Goal: Transaction & Acquisition: Book appointment/travel/reservation

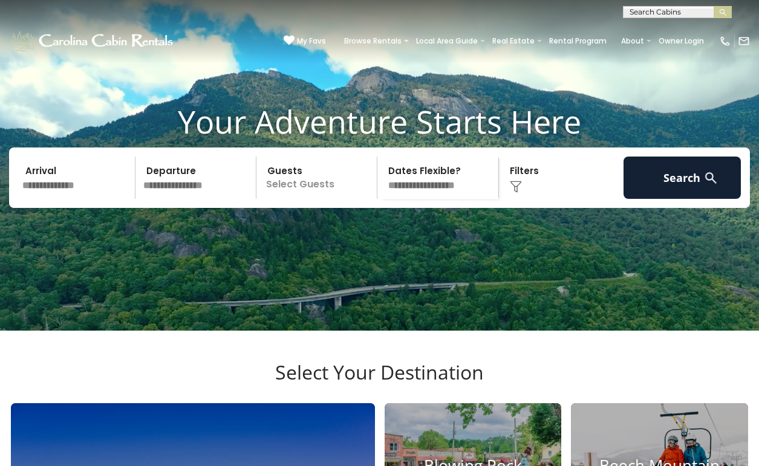
scroll to position [117, 0]
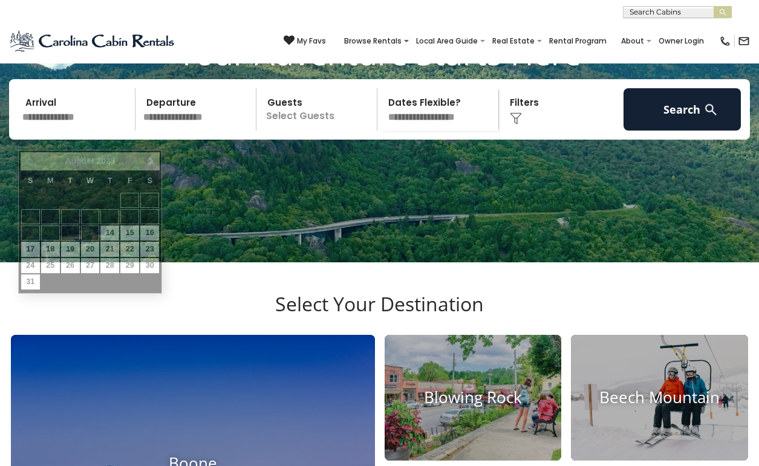
click at [52, 131] on input "text" at bounding box center [76, 109] width 117 height 42
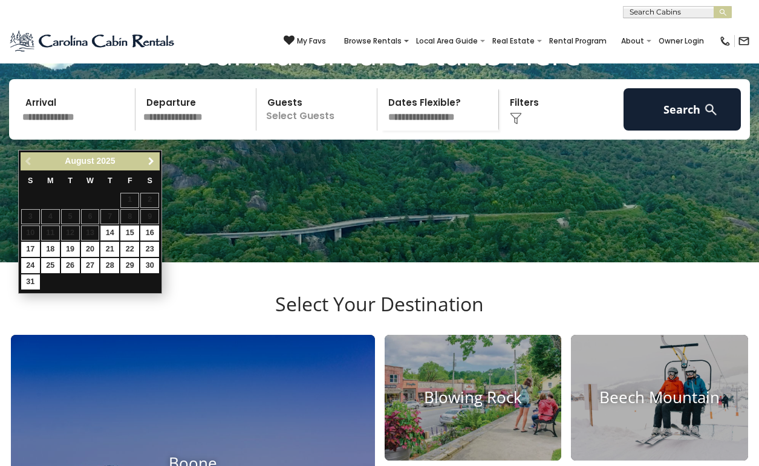
click at [146, 159] on span "Next" at bounding box center [151, 162] width 10 height 10
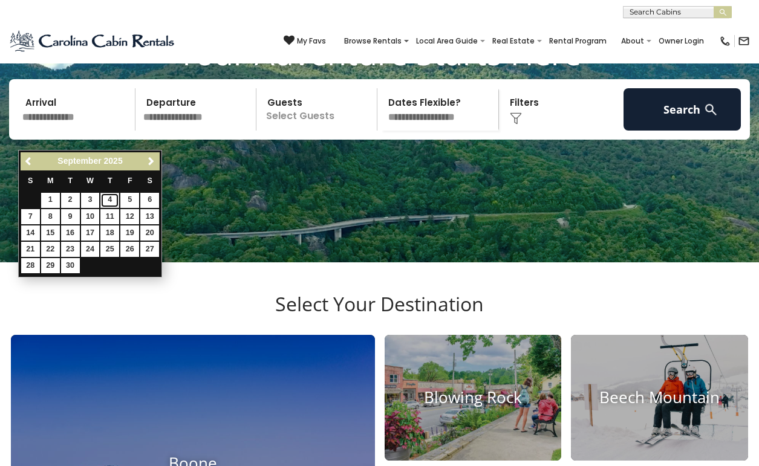
click at [111, 204] on link "4" at bounding box center [109, 200] width 19 height 15
type input "******"
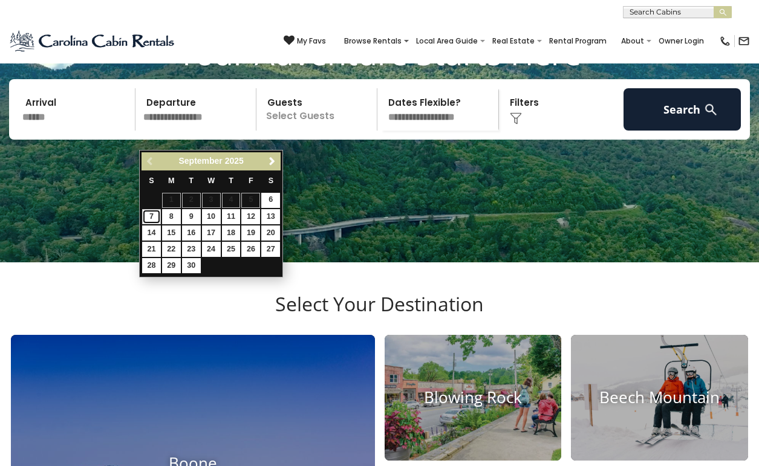
click at [150, 216] on link "7" at bounding box center [151, 216] width 19 height 15
type input "******"
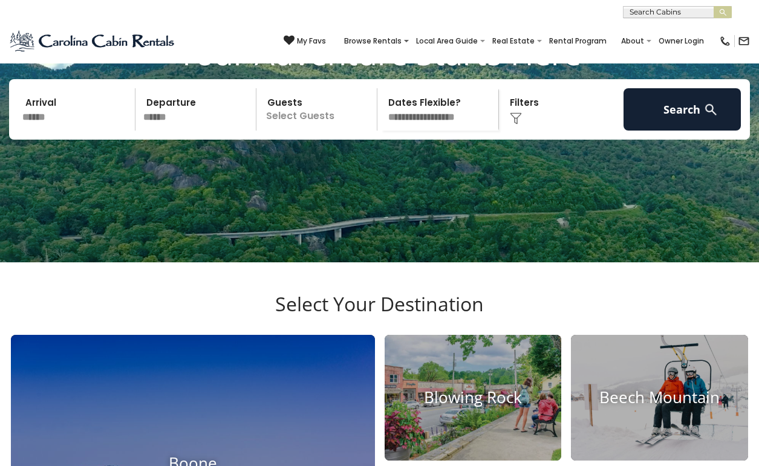
click at [90, 158] on div "Your Adventure Starts Here Arrival ****** Departure ****** Guests Select Guests…" at bounding box center [379, 95] width 759 height 123
click at [79, 140] on div "Arrival ****** Departure ****** Guests Select Guests Guests - 0 + + **" at bounding box center [379, 109] width 741 height 61
click at [29, 116] on input "******" at bounding box center [76, 109] width 117 height 42
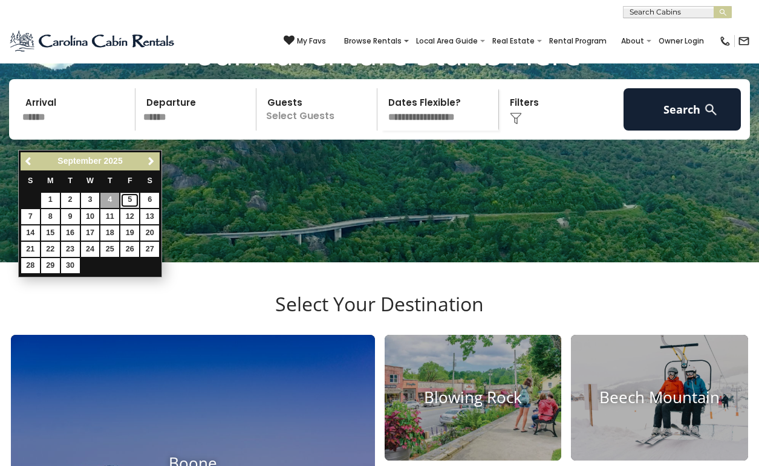
click at [129, 200] on link "5" at bounding box center [129, 200] width 19 height 15
type input "******"
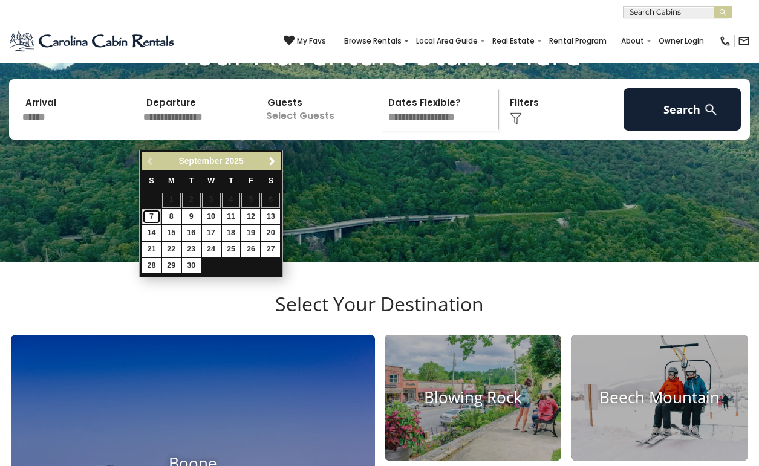
click at [145, 224] on link "7" at bounding box center [151, 216] width 19 height 15
type input "******"
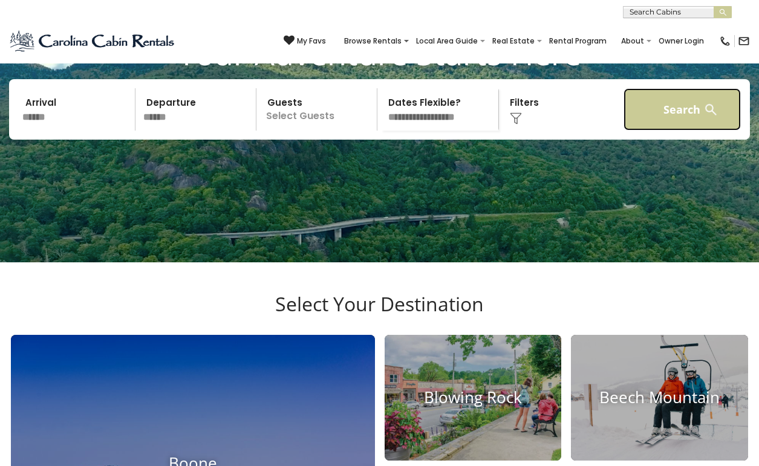
click at [642, 131] on button "Search" at bounding box center [682, 109] width 117 height 42
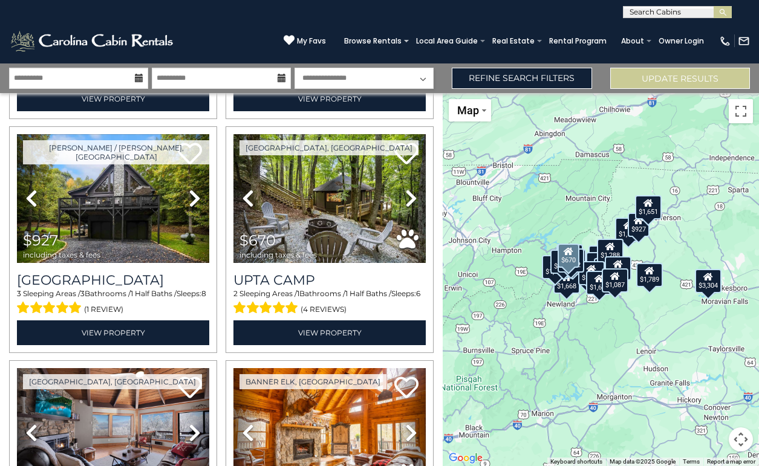
scroll to position [1180, 0]
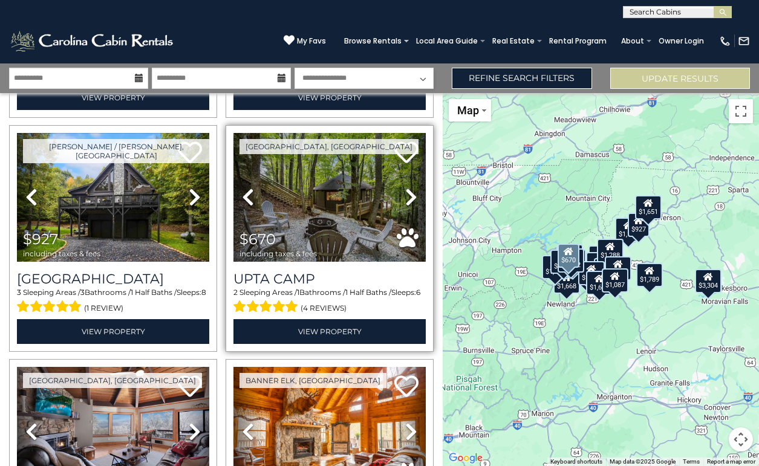
click at [408, 197] on icon at bounding box center [411, 197] width 12 height 19
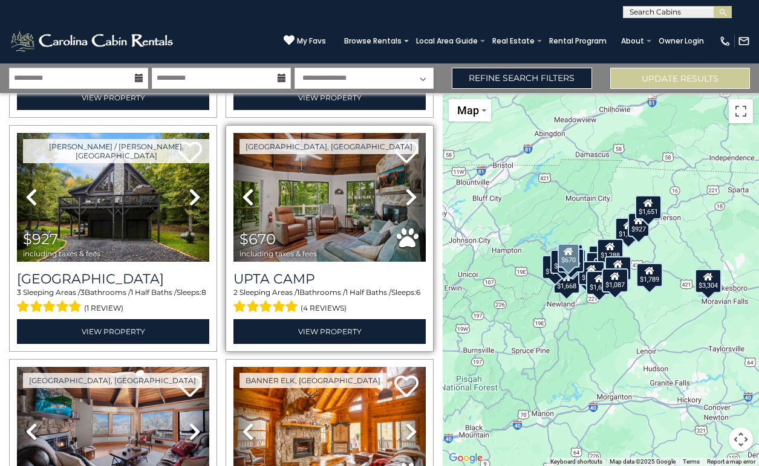
click at [408, 197] on icon at bounding box center [411, 197] width 12 height 19
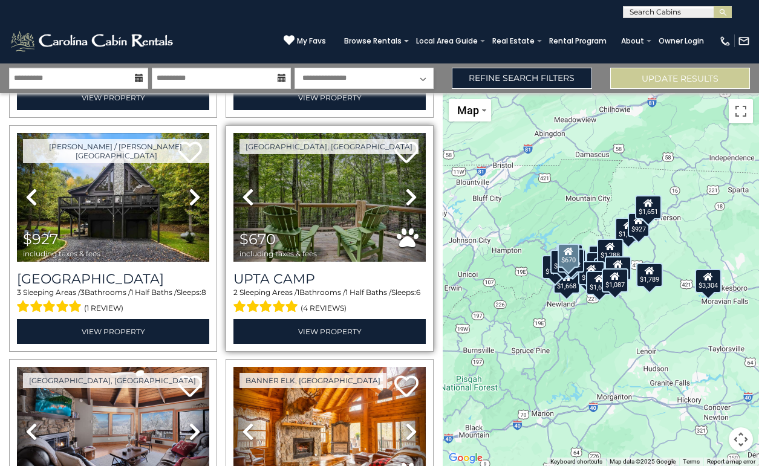
click at [408, 197] on icon at bounding box center [411, 197] width 12 height 19
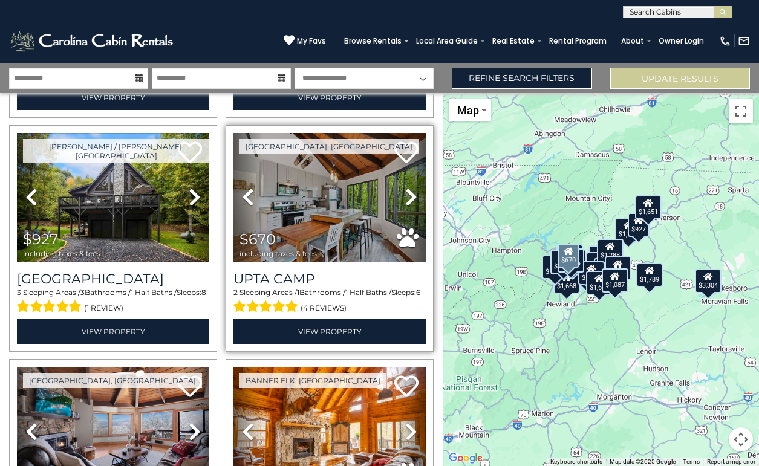
click at [408, 197] on icon at bounding box center [411, 197] width 12 height 19
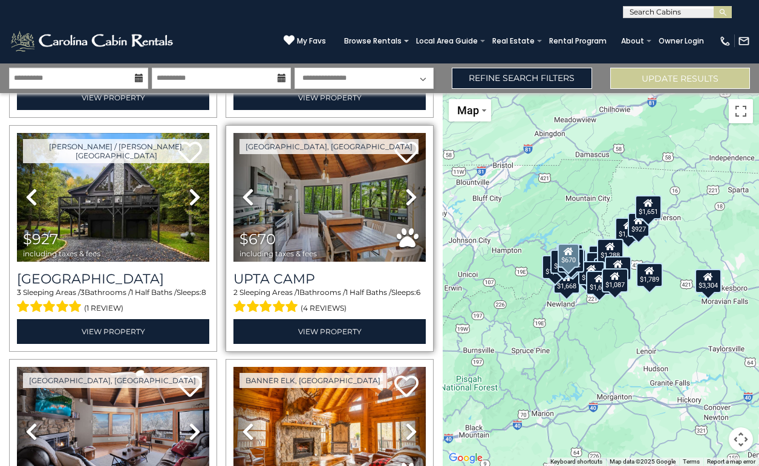
click at [408, 197] on icon at bounding box center [411, 197] width 12 height 19
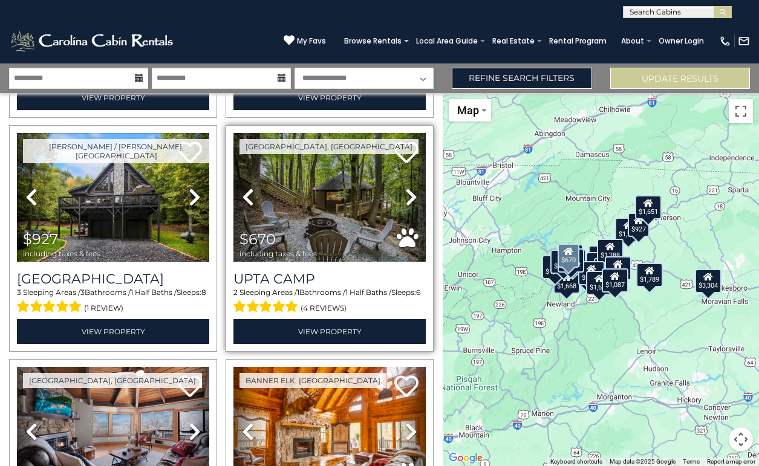
click at [408, 197] on icon at bounding box center [411, 197] width 12 height 19
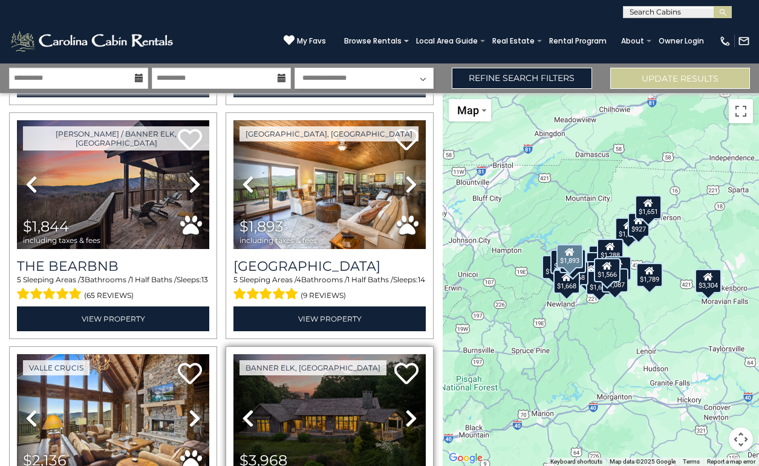
scroll to position [1660, 0]
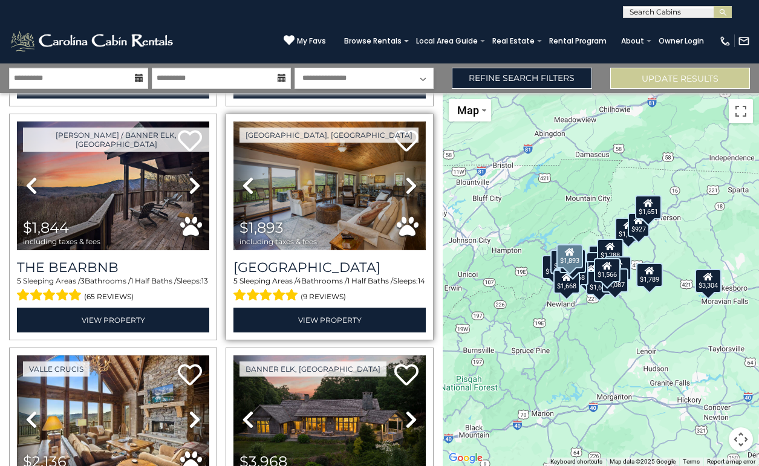
click at [339, 174] on img at bounding box center [330, 186] width 192 height 129
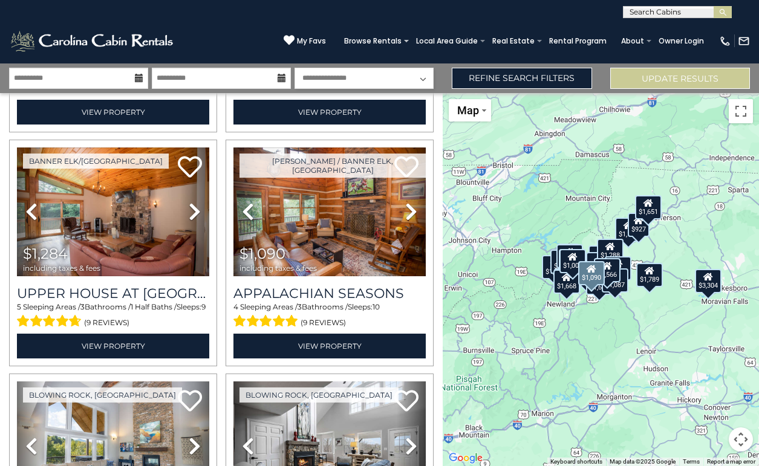
scroll to position [3181, 0]
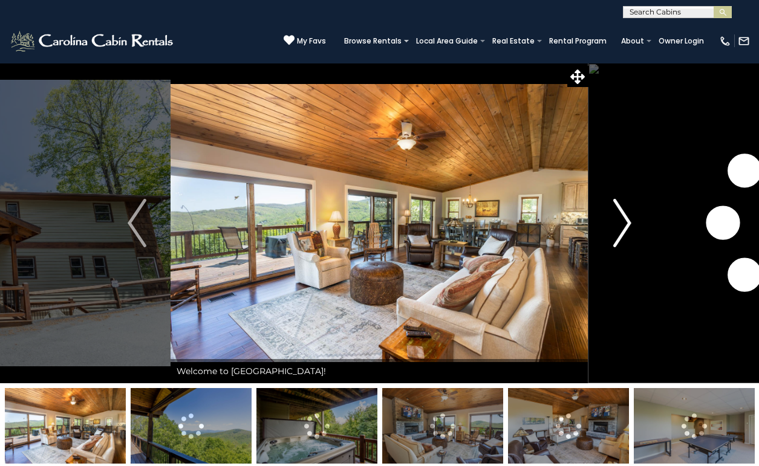
click at [622, 229] on img "Next" at bounding box center [622, 223] width 18 height 48
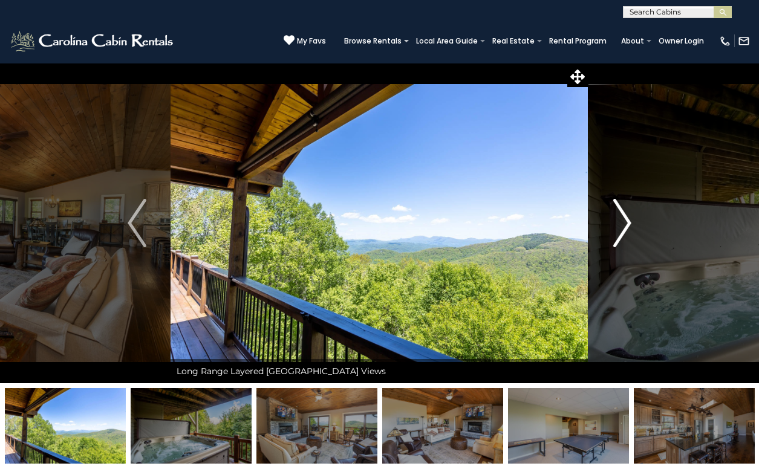
click at [622, 229] on img "Next" at bounding box center [622, 223] width 18 height 48
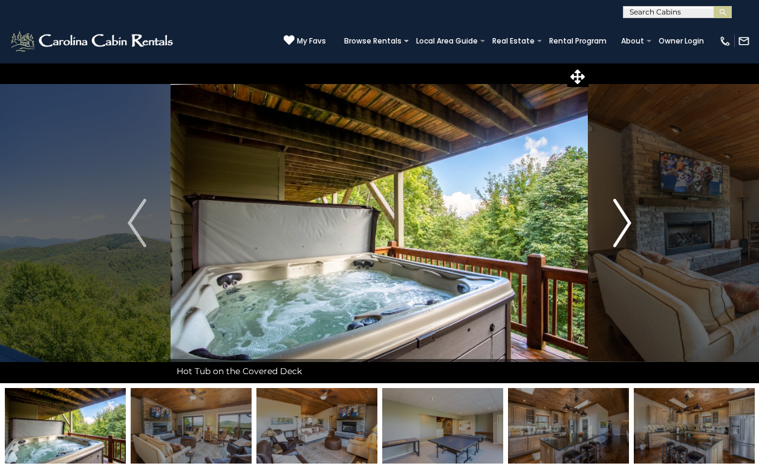
click at [621, 229] on img "Next" at bounding box center [622, 223] width 18 height 48
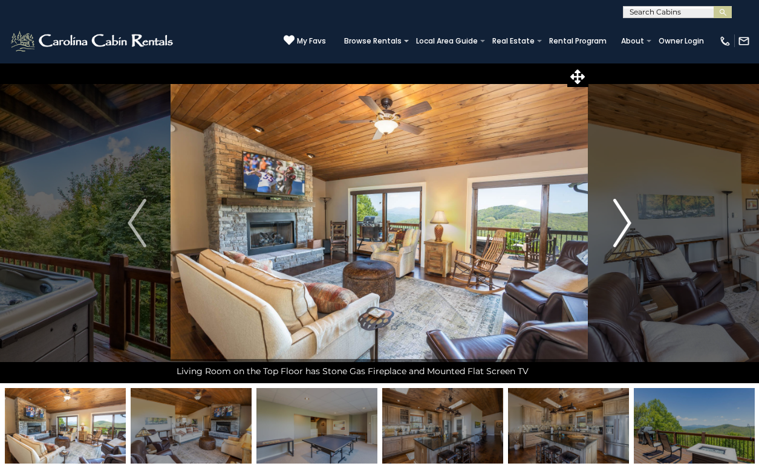
click at [621, 230] on img "Next" at bounding box center [622, 223] width 18 height 48
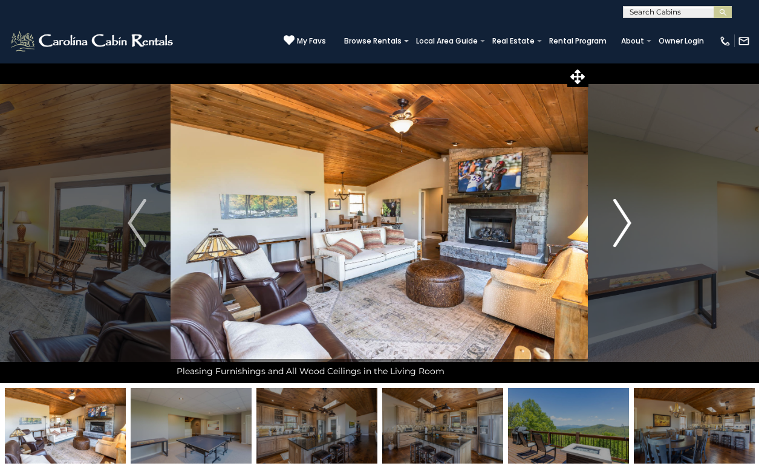
click at [620, 231] on img "Next" at bounding box center [622, 223] width 18 height 48
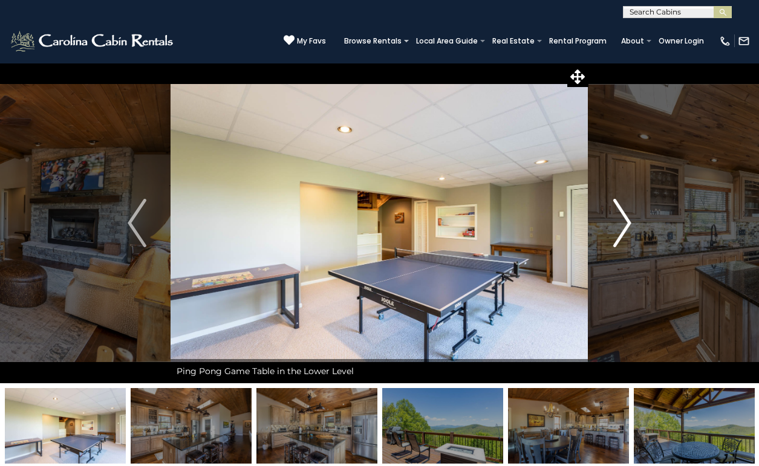
click at [620, 231] on img "Next" at bounding box center [622, 223] width 18 height 48
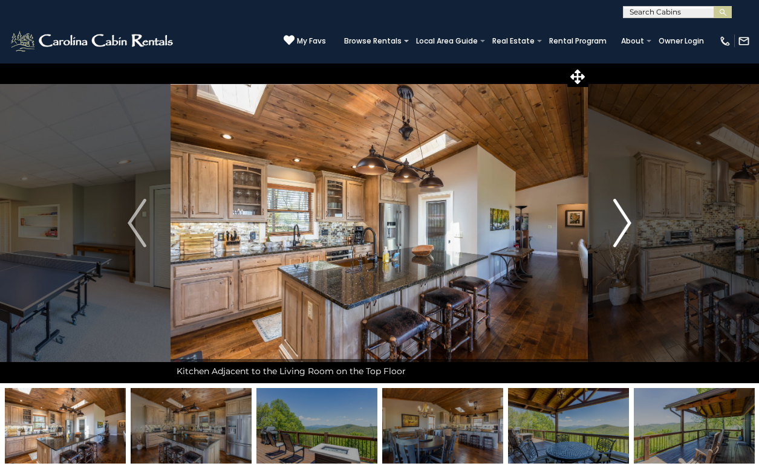
click at [620, 231] on img "Next" at bounding box center [622, 223] width 18 height 48
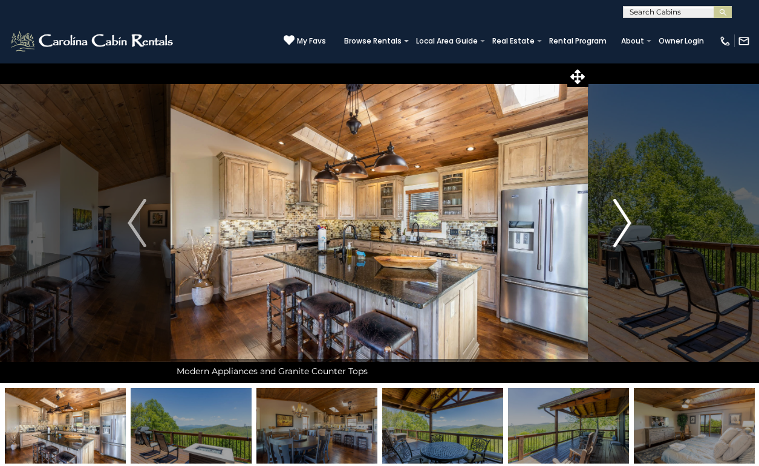
click at [620, 231] on img "Next" at bounding box center [622, 223] width 18 height 48
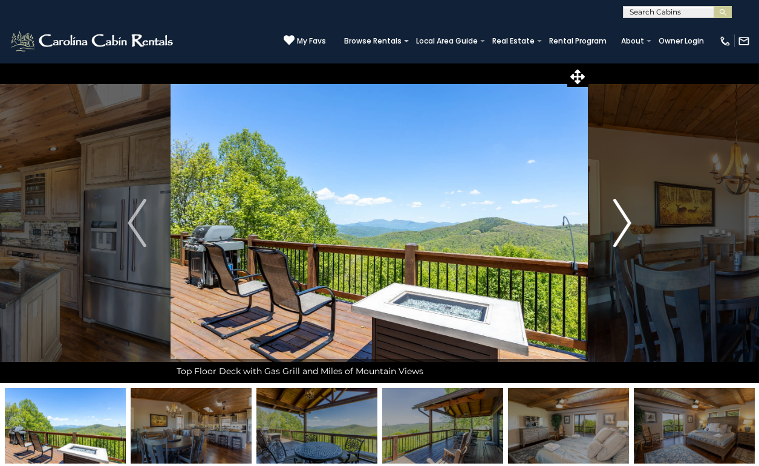
click at [623, 215] on img "Next" at bounding box center [622, 223] width 18 height 48
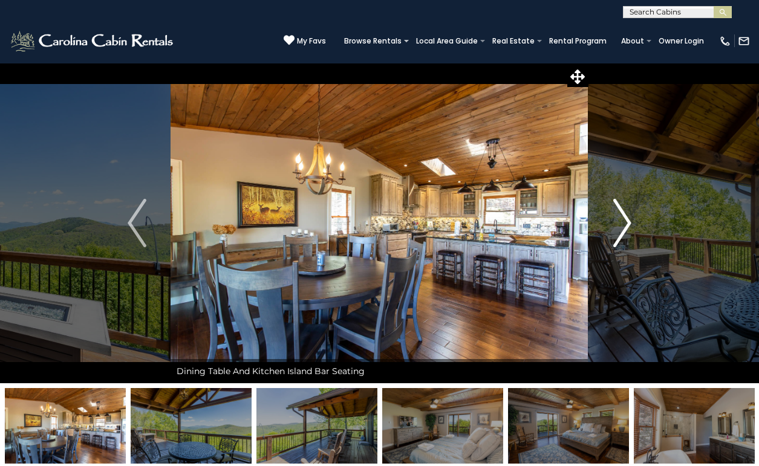
click at [623, 215] on img "Next" at bounding box center [622, 223] width 18 height 48
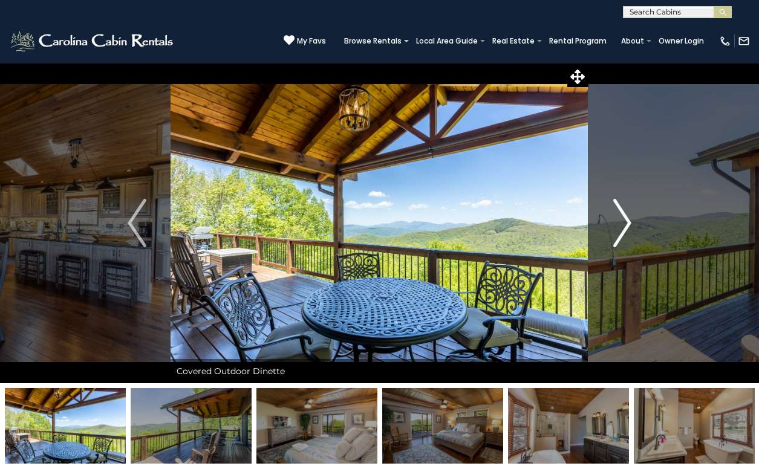
click at [623, 215] on img "Next" at bounding box center [622, 223] width 18 height 48
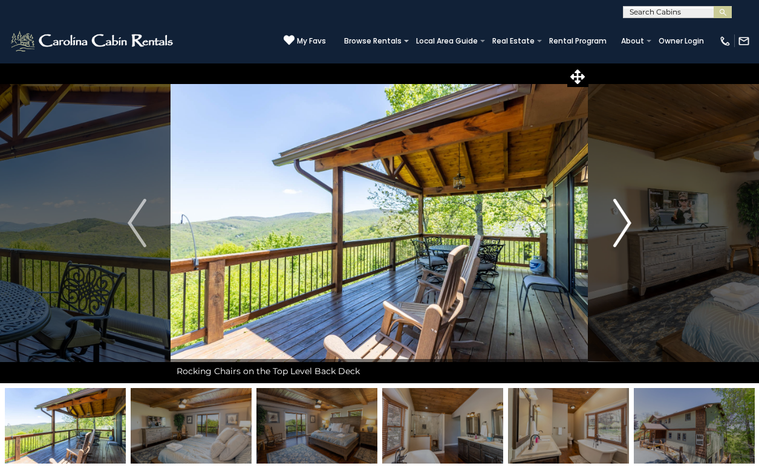
click at [622, 215] on img "Next" at bounding box center [622, 223] width 18 height 48
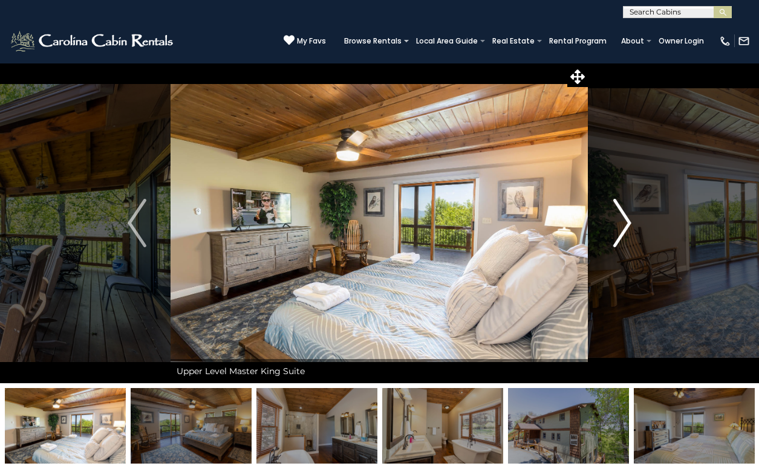
click at [622, 215] on img "Next" at bounding box center [622, 223] width 18 height 48
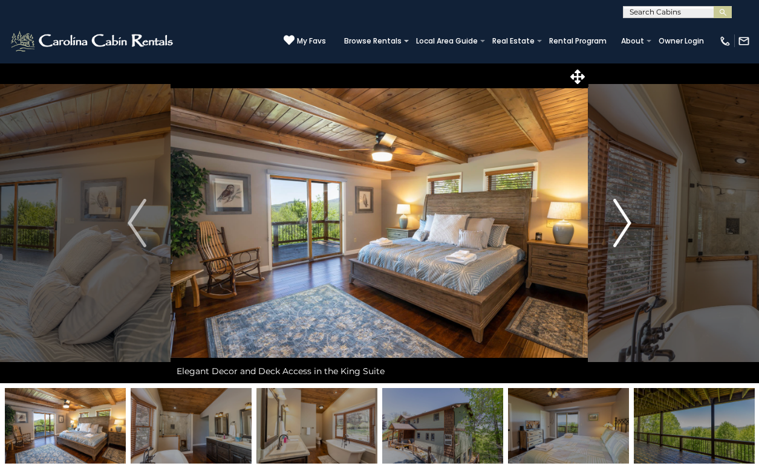
click at [625, 216] on img "Next" at bounding box center [622, 223] width 18 height 48
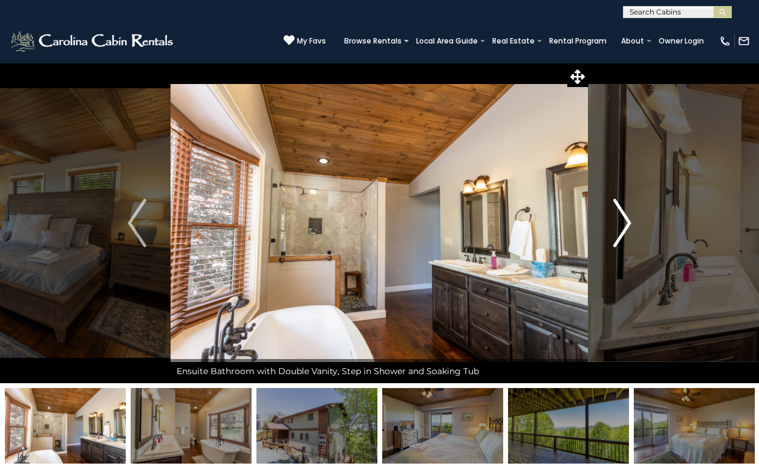
click at [624, 217] on img "Next" at bounding box center [622, 223] width 18 height 48
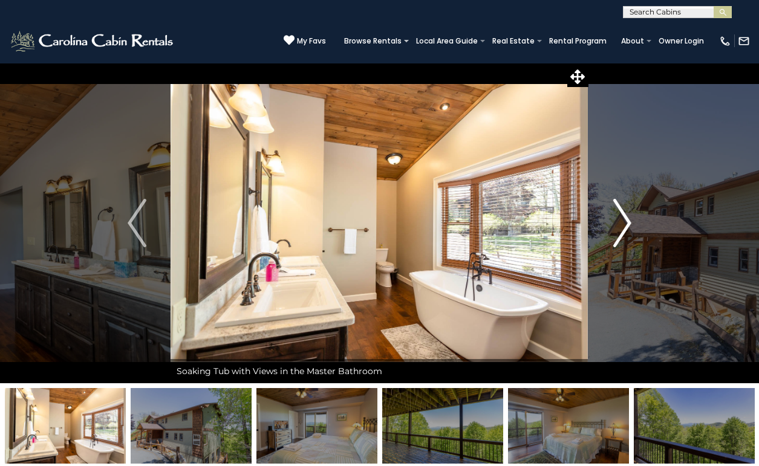
click at [620, 217] on img "Next" at bounding box center [622, 223] width 18 height 48
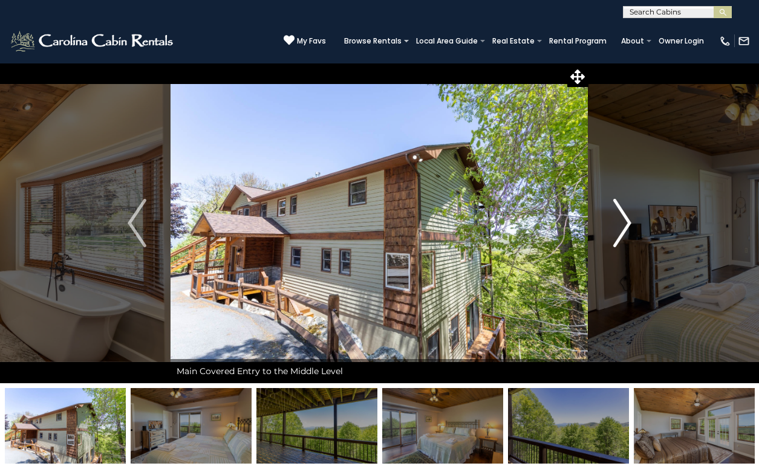
click at [620, 217] on img "Next" at bounding box center [622, 223] width 18 height 48
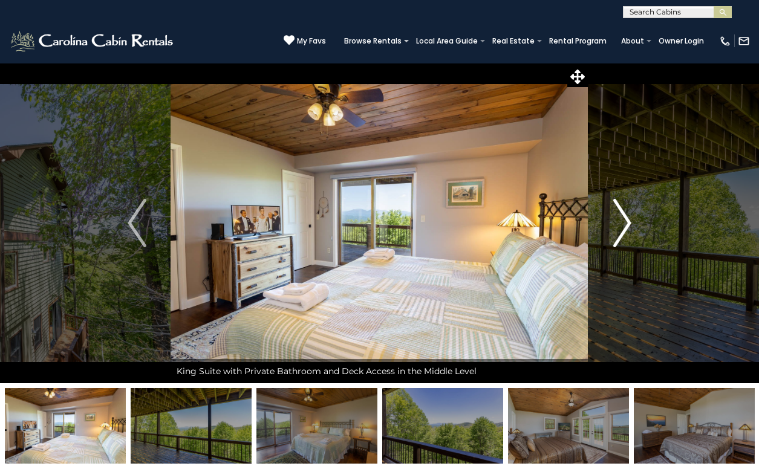
click at [620, 217] on img "Next" at bounding box center [622, 223] width 18 height 48
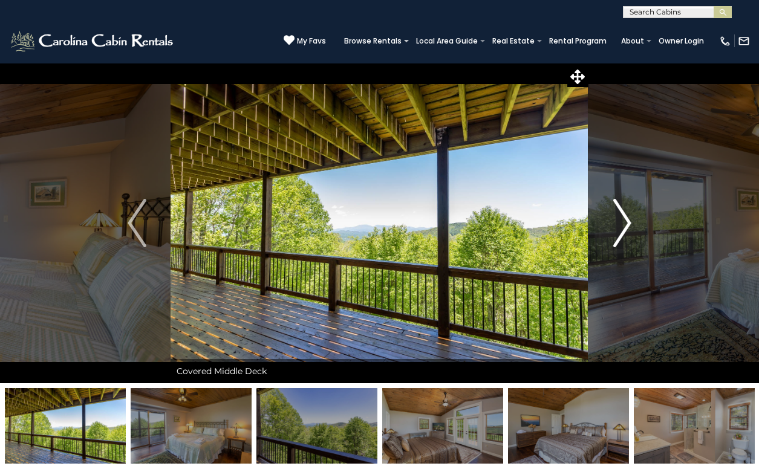
click at [620, 217] on img "Next" at bounding box center [622, 223] width 18 height 48
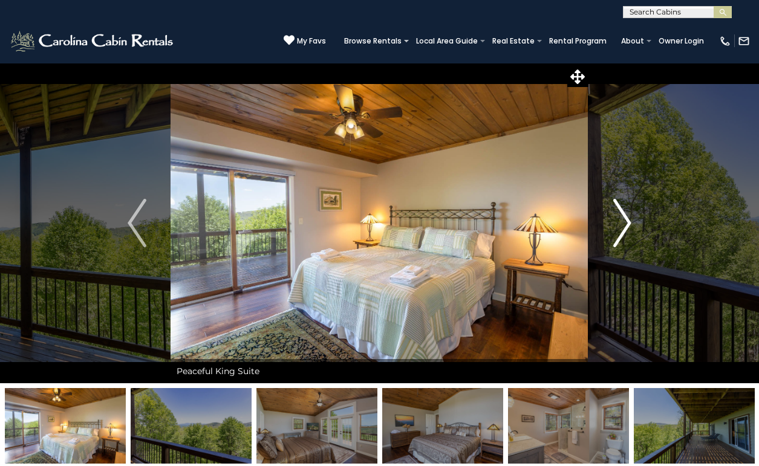
click at [619, 217] on img "Next" at bounding box center [622, 223] width 18 height 48
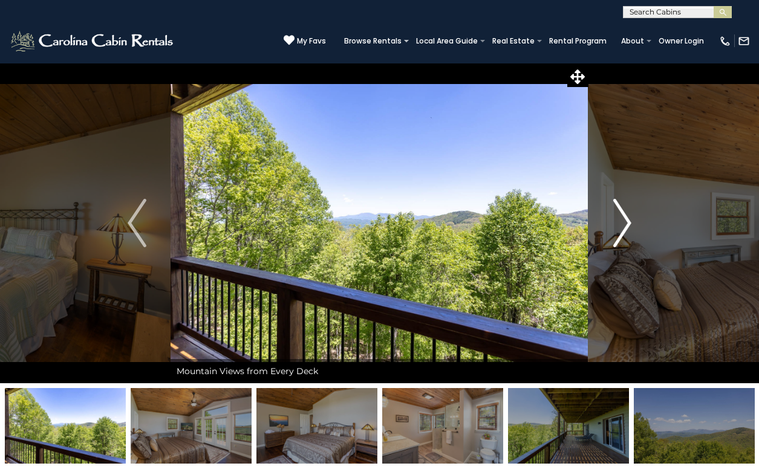
click at [619, 217] on img "Next" at bounding box center [622, 223] width 18 height 48
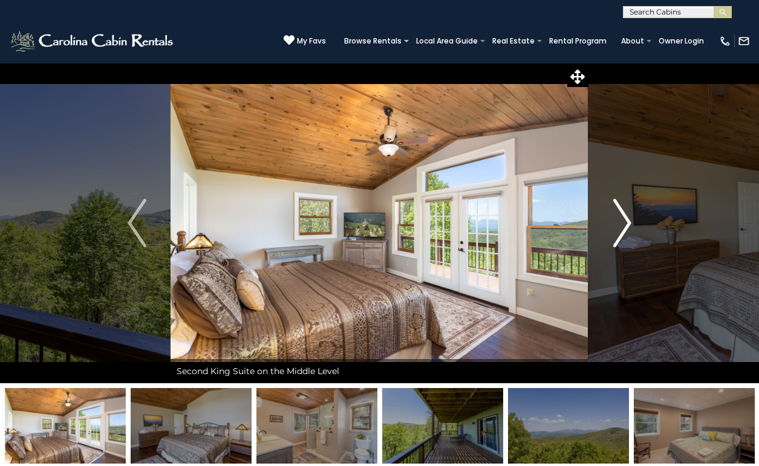
click at [619, 217] on img "Next" at bounding box center [622, 223] width 18 height 48
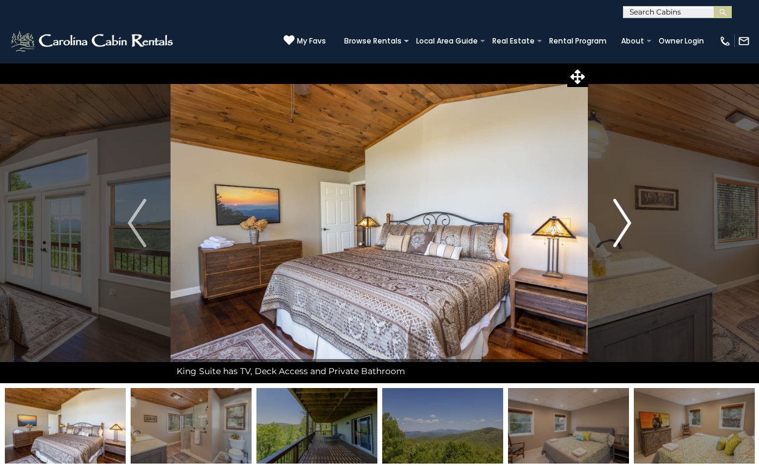
click at [619, 217] on img "Next" at bounding box center [622, 223] width 18 height 48
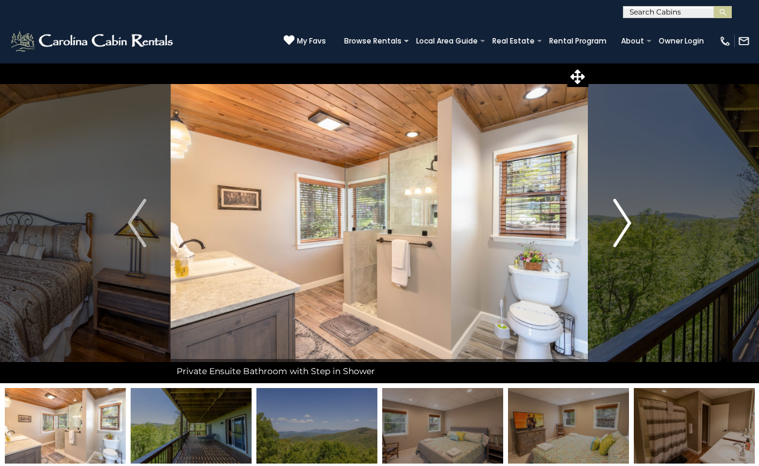
click at [619, 217] on img "Next" at bounding box center [622, 223] width 18 height 48
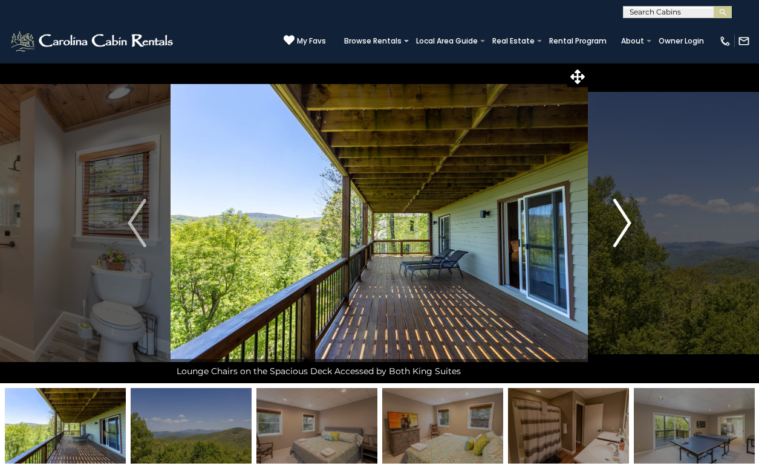
click at [619, 217] on img "Next" at bounding box center [622, 223] width 18 height 48
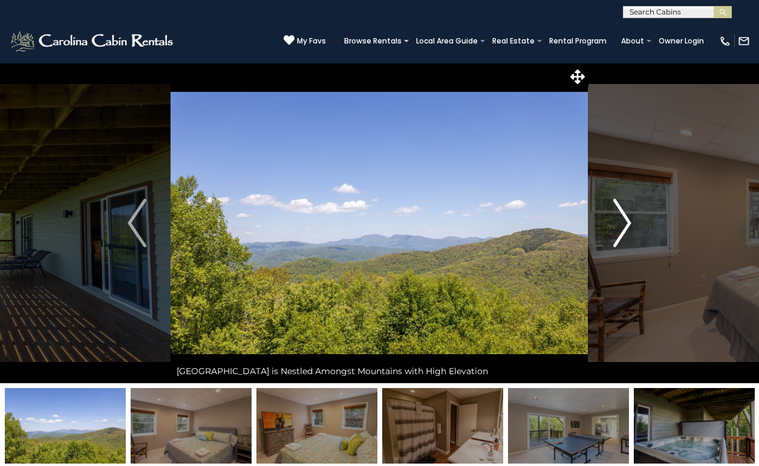
click at [619, 217] on img "Next" at bounding box center [622, 223] width 18 height 48
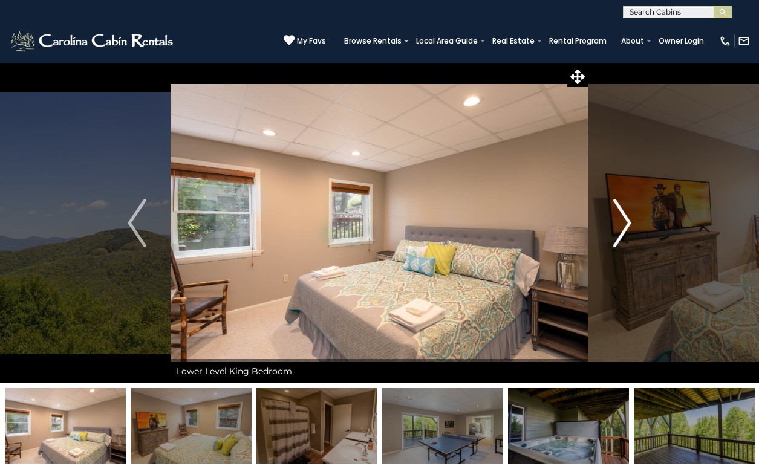
click at [619, 217] on img "Next" at bounding box center [622, 223] width 18 height 48
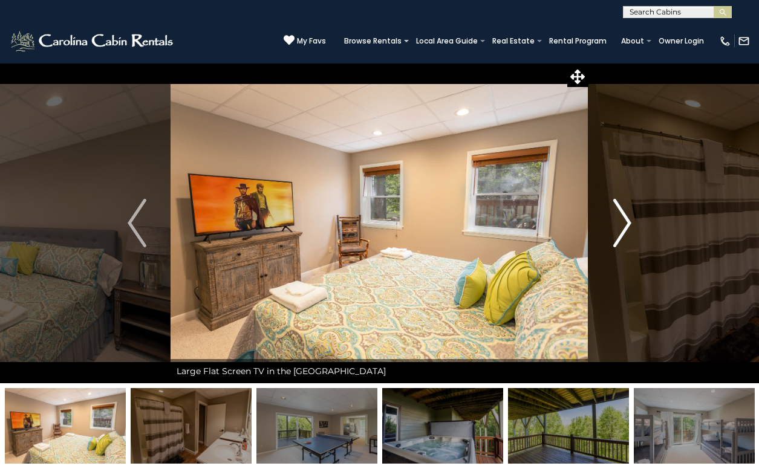
click at [619, 217] on img "Next" at bounding box center [622, 223] width 18 height 48
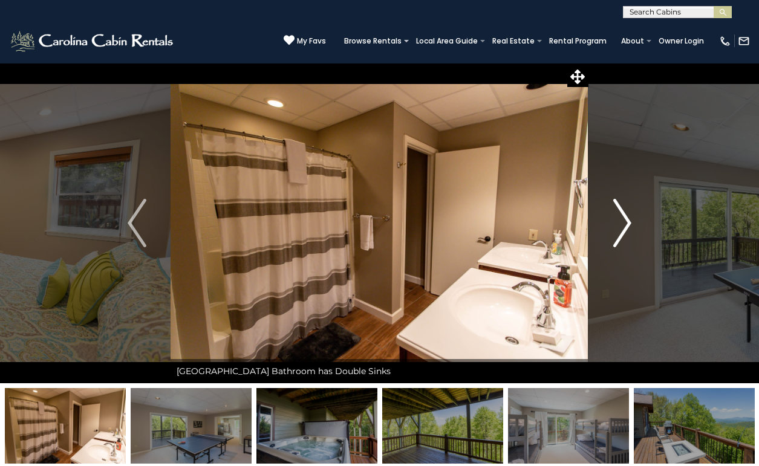
click at [619, 217] on img "Next" at bounding box center [622, 223] width 18 height 48
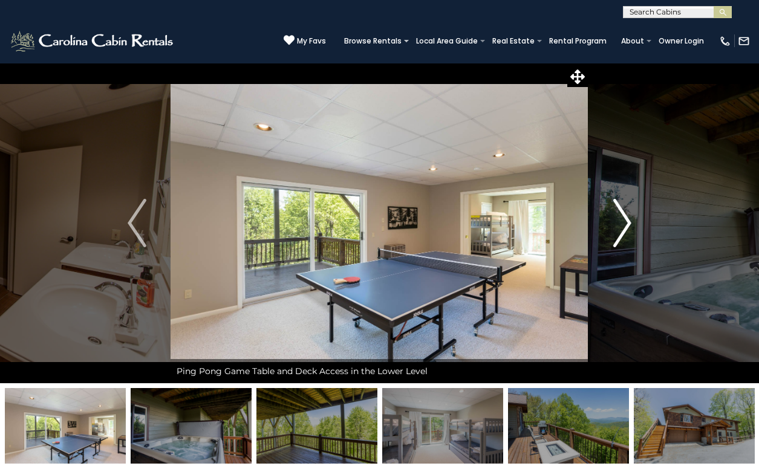
click at [618, 217] on img "Next" at bounding box center [622, 223] width 18 height 48
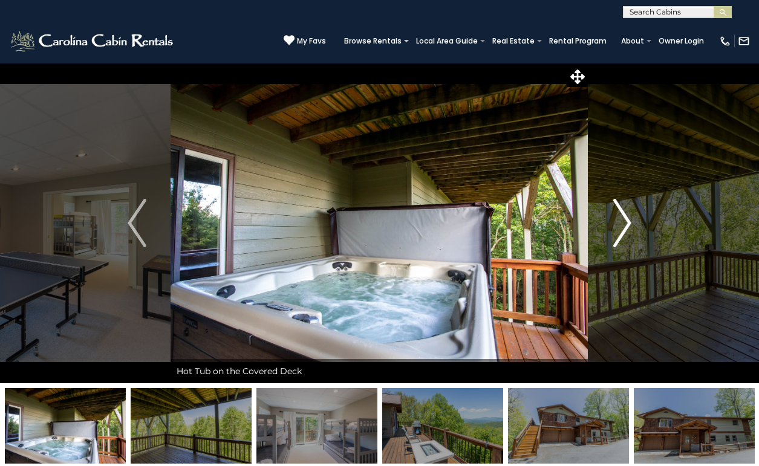
click at [618, 217] on img "Next" at bounding box center [622, 223] width 18 height 48
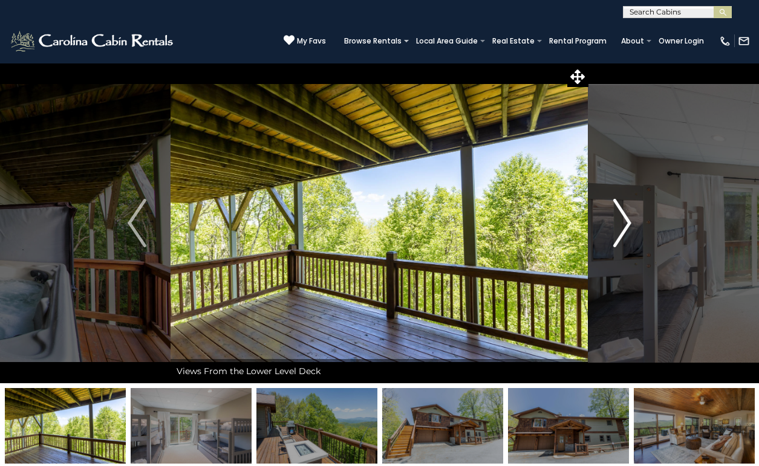
click at [618, 217] on img "Next" at bounding box center [622, 223] width 18 height 48
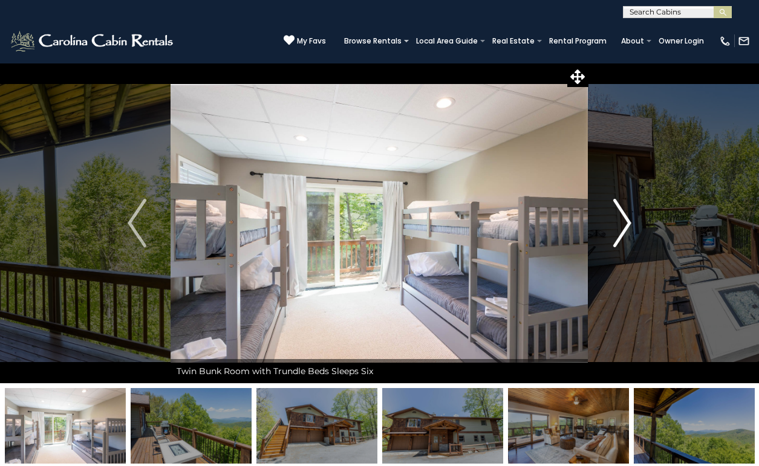
click at [618, 217] on img "Next" at bounding box center [622, 223] width 18 height 48
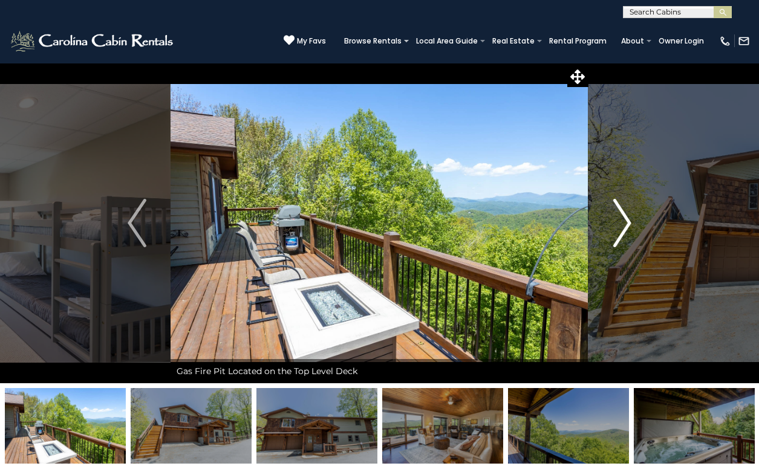
click at [618, 217] on img "Next" at bounding box center [622, 223] width 18 height 48
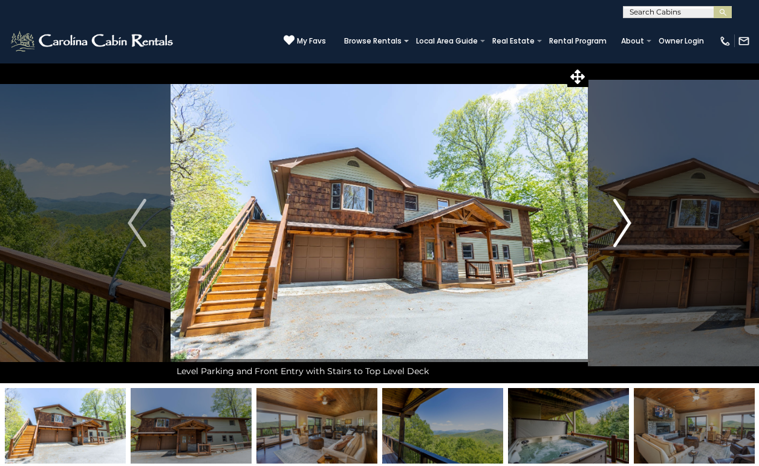
click at [618, 217] on img "Next" at bounding box center [622, 223] width 18 height 48
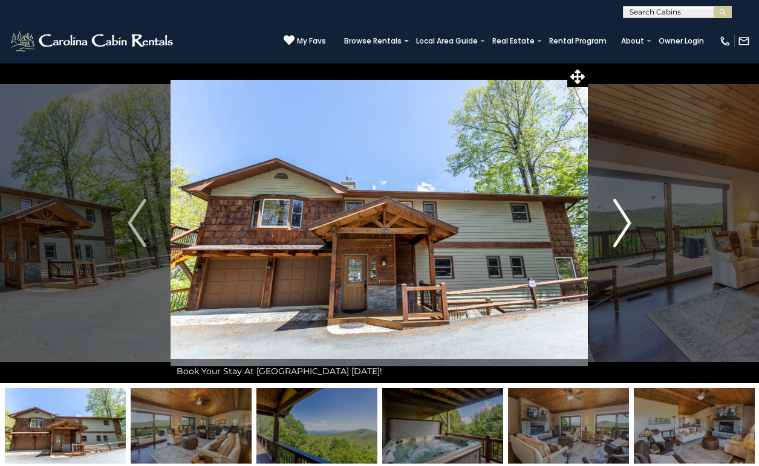
click at [618, 217] on img "Next" at bounding box center [622, 223] width 18 height 48
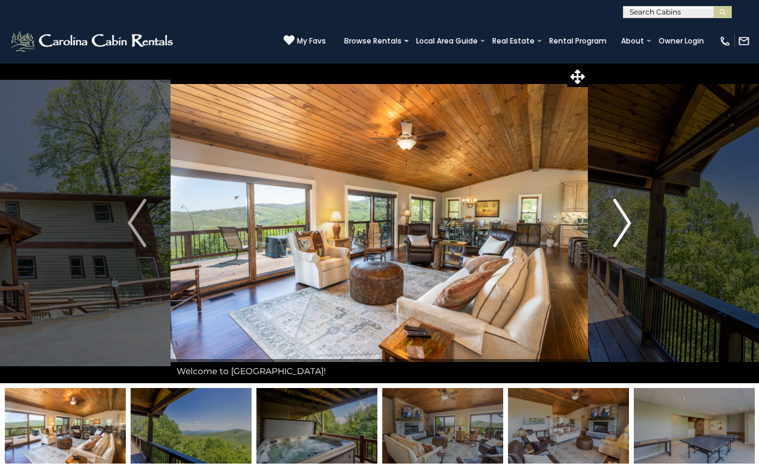
click at [618, 217] on img "Next" at bounding box center [622, 223] width 18 height 48
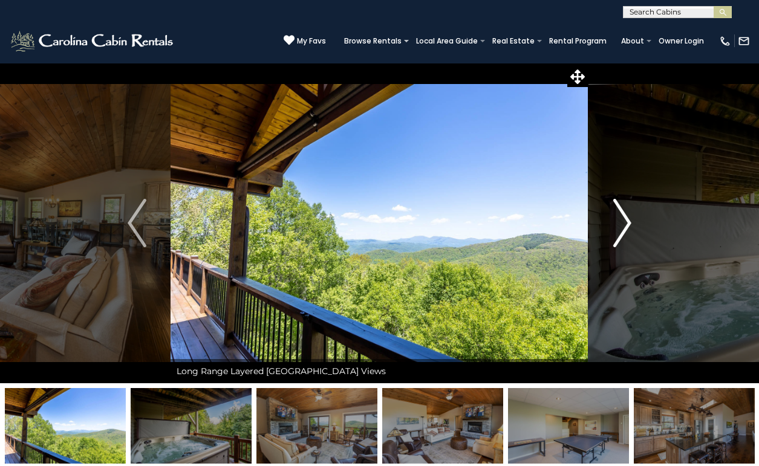
click at [618, 217] on img "Next" at bounding box center [622, 223] width 18 height 48
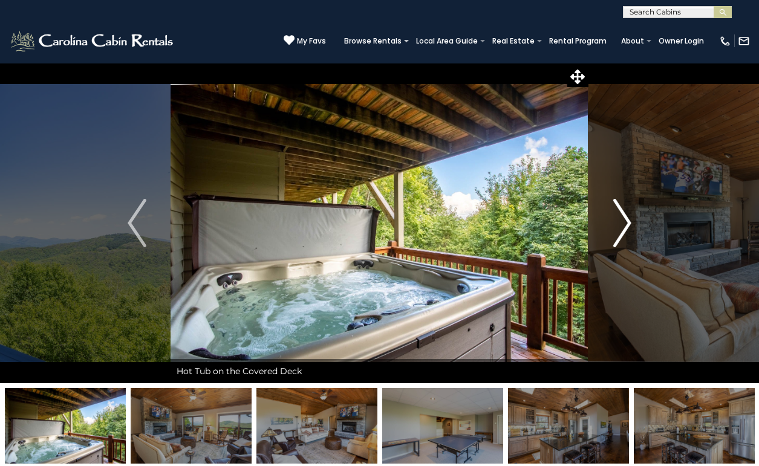
click at [618, 217] on img "Next" at bounding box center [622, 223] width 18 height 48
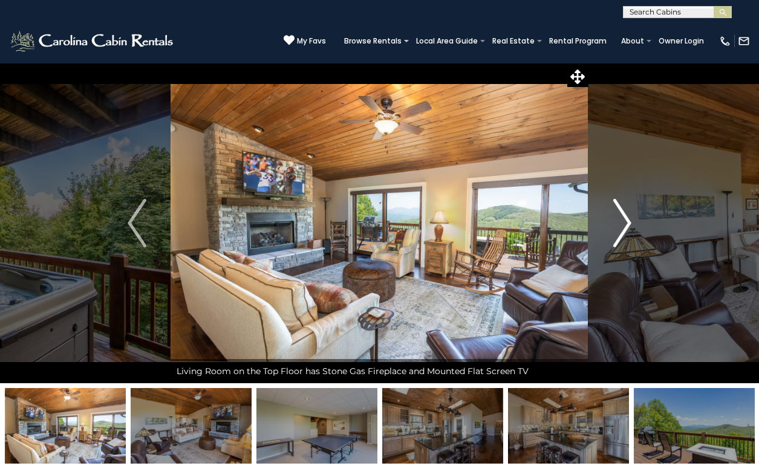
click at [618, 217] on img "Next" at bounding box center [622, 223] width 18 height 48
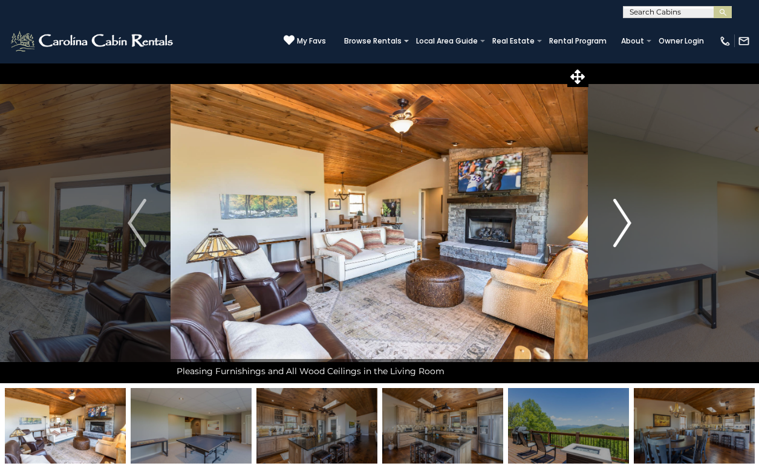
click at [618, 217] on img "Next" at bounding box center [622, 223] width 18 height 48
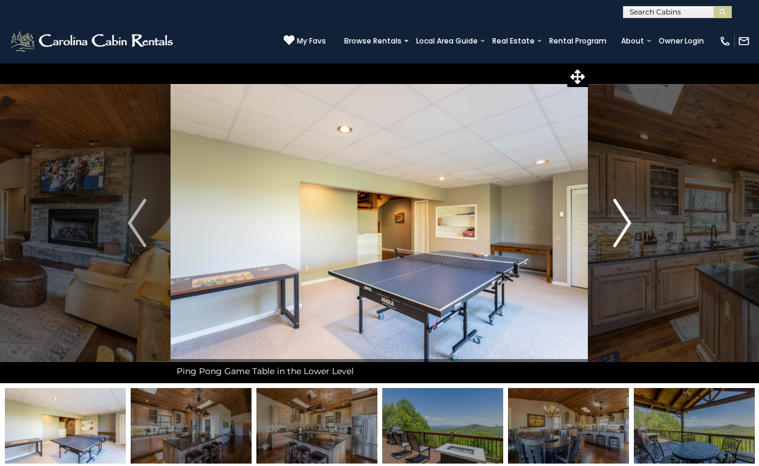
click at [618, 217] on img "Next" at bounding box center [622, 223] width 18 height 48
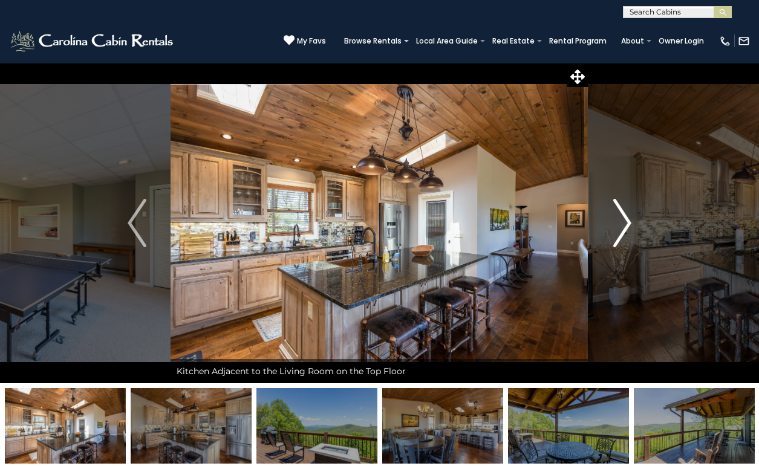
click at [618, 217] on img "Next" at bounding box center [622, 223] width 18 height 48
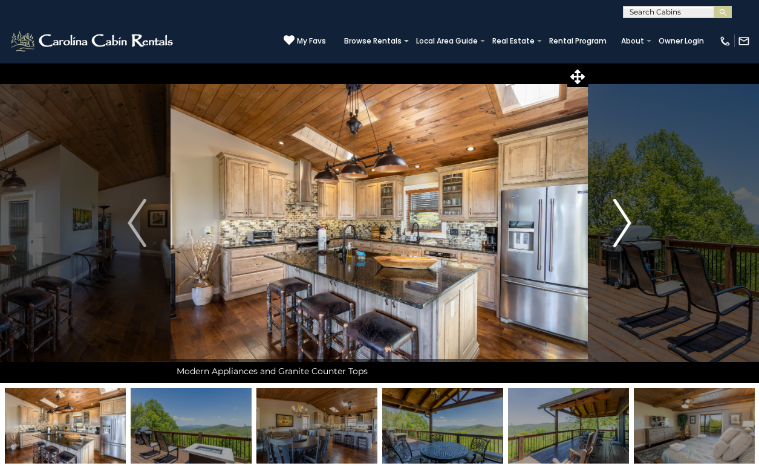
click at [618, 217] on img "Next" at bounding box center [622, 223] width 18 height 48
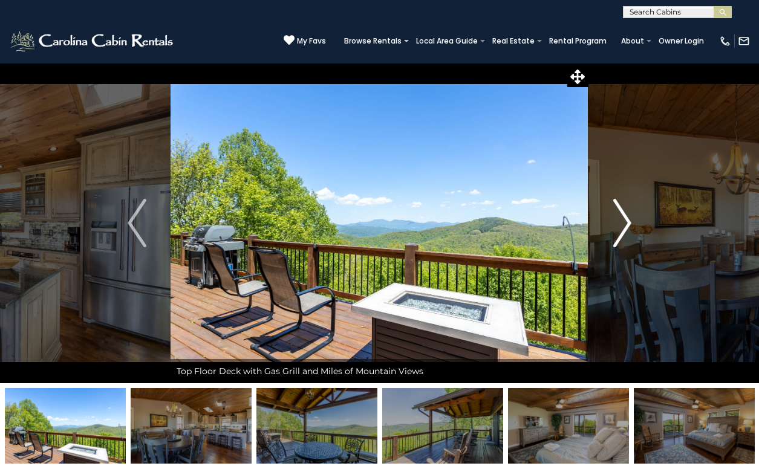
click at [620, 217] on img "Next" at bounding box center [622, 223] width 18 height 48
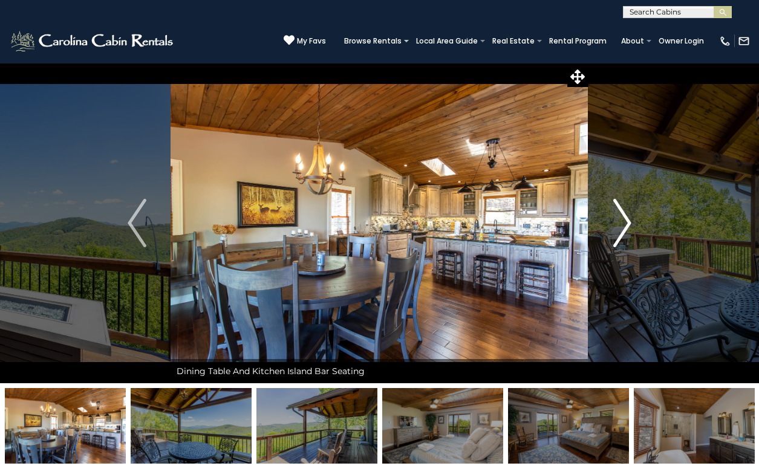
click at [620, 217] on img "Next" at bounding box center [622, 223] width 18 height 48
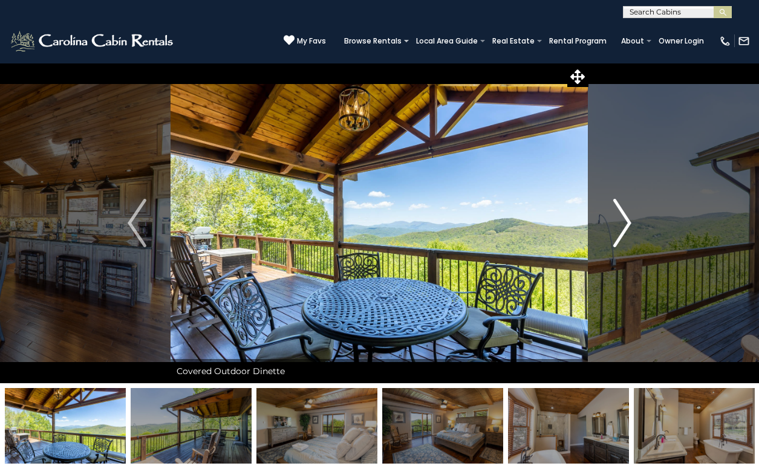
click at [620, 217] on img "Next" at bounding box center [622, 223] width 18 height 48
